Goal: Task Accomplishment & Management: Manage account settings

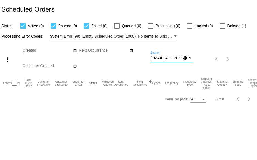
scroll to position [0, 5]
drag, startPoint x: 150, startPoint y: 58, endPoint x: 204, endPoint y: 56, distance: 53.3
click at [204, 56] on div "more_vert Sep Jan Feb Mar [DATE]" at bounding box center [128, 57] width 257 height 35
paste input "[EMAIL_ADDRESS]"
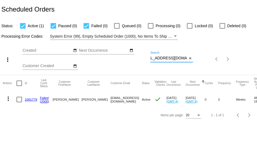
type input "[EMAIL_ADDRESS][DOMAIN_NAME]"
click at [30, 99] on link "1001779" at bounding box center [31, 99] width 12 height 4
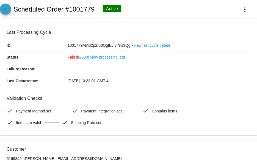
click at [9, 13] on mat-icon "arrow_back" at bounding box center [5, 10] width 7 height 7
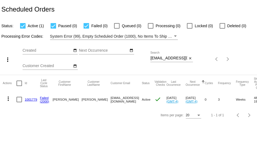
click at [32, 99] on link "1001779" at bounding box center [31, 99] width 12 height 4
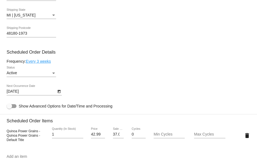
scroll to position [302, 0]
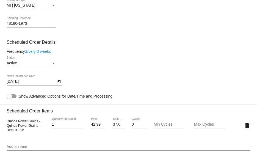
click at [58, 82] on icon "Open calendar" at bounding box center [59, 81] width 4 height 7
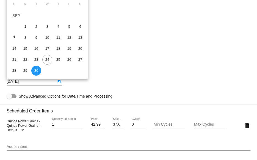
click at [132, 33] on div at bounding box center [128, 80] width 257 height 160
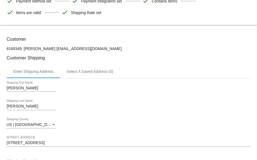
scroll to position [0, 0]
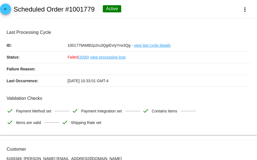
click at [7, 7] on mat-icon "arrow_back" at bounding box center [5, 10] width 7 height 7
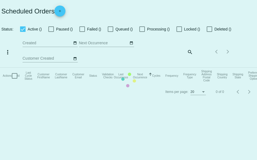
checkbox input "true"
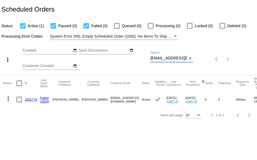
scroll to position [0, 10]
click at [211, 58] on div "more_vert Sep Jan Feb Mar [DATE]" at bounding box center [128, 57] width 257 height 35
paste input "[PERSON_NAME].[PERSON_NAME]"
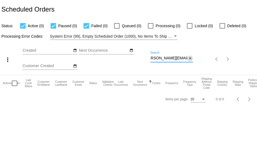
type input "[PERSON_NAME][EMAIL_ADDRESS][PERSON_NAME][DOMAIN_NAME]"
click at [187, 57] on button "close" at bounding box center [190, 58] width 6 height 6
click at [177, 59] on div "search" at bounding box center [171, 59] width 43 height 9
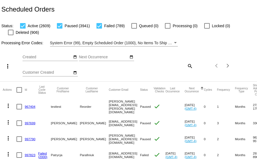
click at [189, 65] on mat-icon "search" at bounding box center [189, 65] width 7 height 9
click at [167, 67] on div "Search" at bounding box center [171, 63] width 43 height 11
paste input "[PERSON_NAME][EMAIL_ADDRESS][PERSON_NAME][DOMAIN_NAME]"
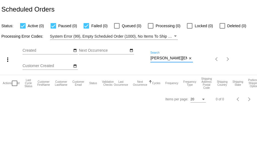
scroll to position [0, 6]
click at [219, 58] on div "more_vert Sep Jan Feb Mar [DATE]" at bounding box center [128, 57] width 257 height 35
paste input
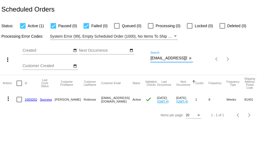
type input "[EMAIL_ADDRESS][DOMAIN_NAME]"
